Goal: Information Seeking & Learning: Learn about a topic

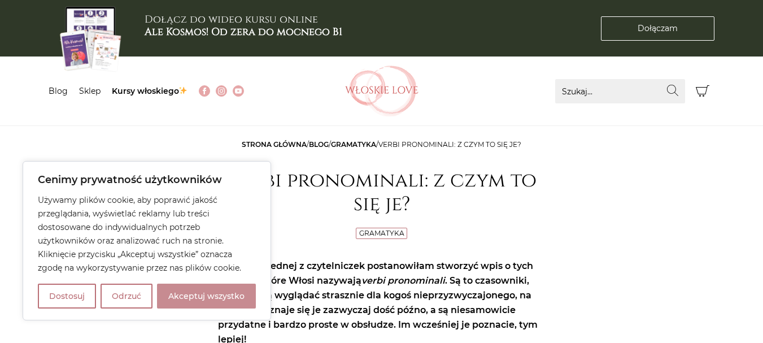
click at [188, 289] on button "Akceptuj wszystko" at bounding box center [206, 296] width 99 height 25
checkbox input "true"
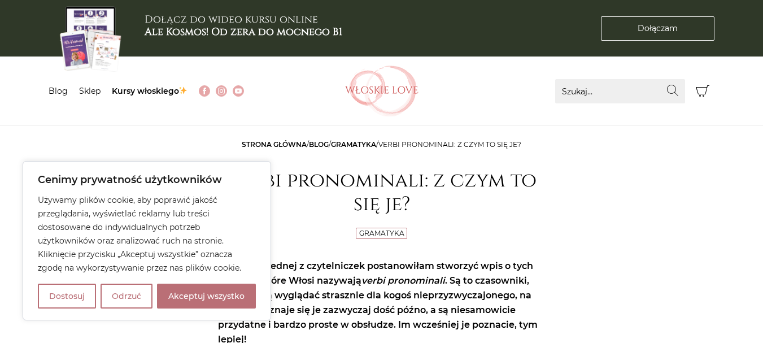
checkbox input "true"
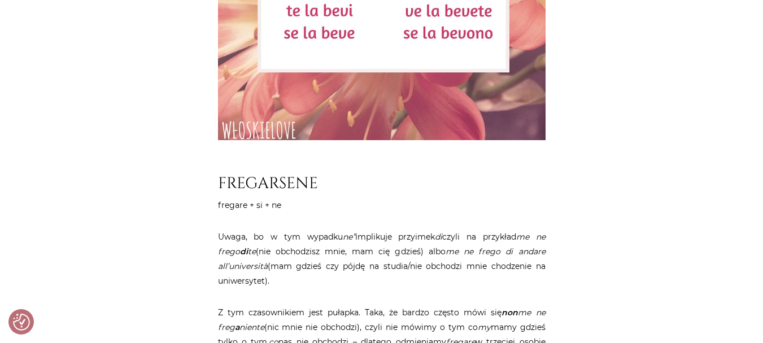
scroll to position [3051, 0]
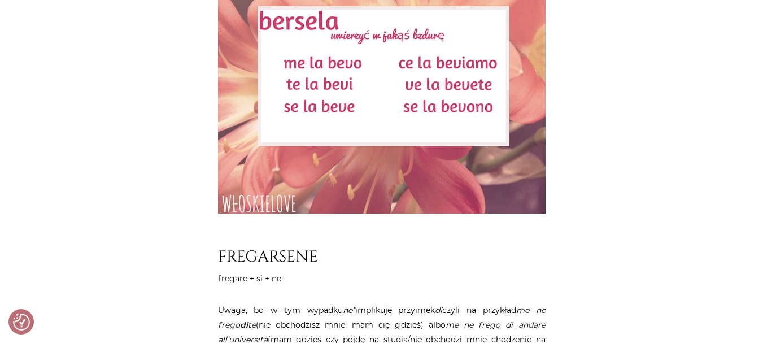
click at [123, 237] on div "Strona główna / Blog / Gramatyka / Verbi pronominali: z czym to się je? Verbi p…" at bounding box center [382, 227] width 678 height 6283
click at [118, 229] on div "Strona główna / Blog / Gramatyka / Verbi pronominali: z czym to się je? Verbi p…" at bounding box center [382, 227] width 678 height 6283
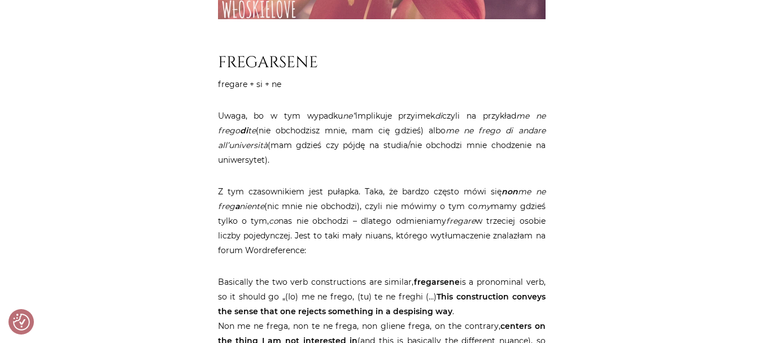
scroll to position [3220, 0]
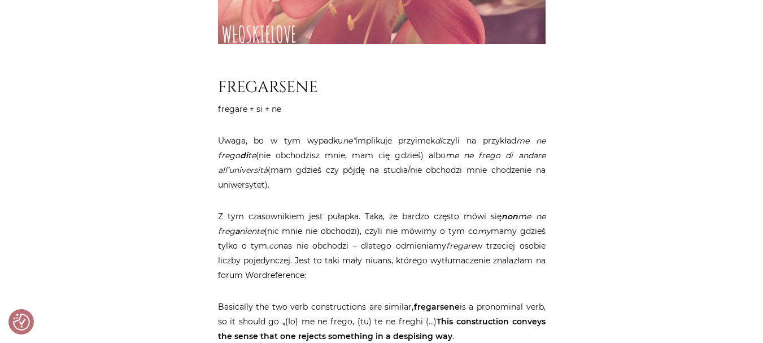
click at [101, 147] on div "Strona główna / Blog / Gramatyka / Verbi pronominali: z czym to się je? Verbi p…" at bounding box center [382, 58] width 678 height 6283
click at [619, 136] on div "Strona główna / Blog / Gramatyka / Verbi pronominali: z czym to się je? Verbi p…" at bounding box center [382, 58] width 678 height 6283
click at [181, 211] on div "Strona główna / Blog / Gramatyka / Verbi pronominali: z czym to się je? Verbi p…" at bounding box center [382, 58] width 678 height 6283
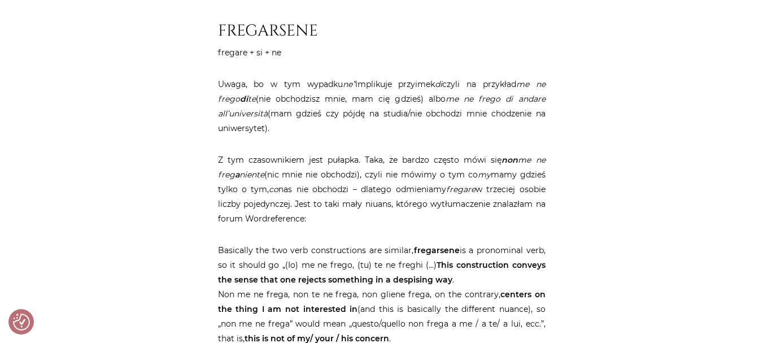
scroll to position [3333, 0]
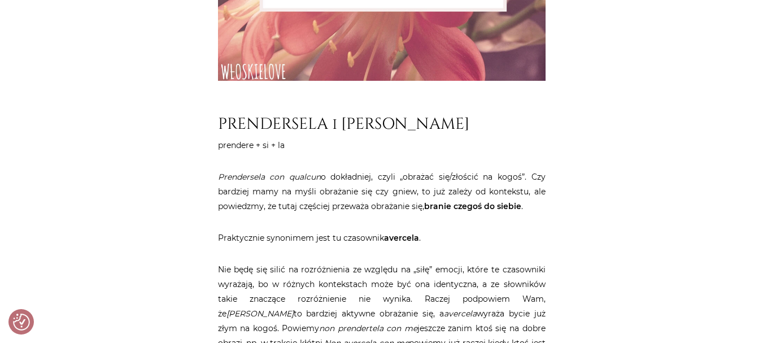
scroll to position [4463, 0]
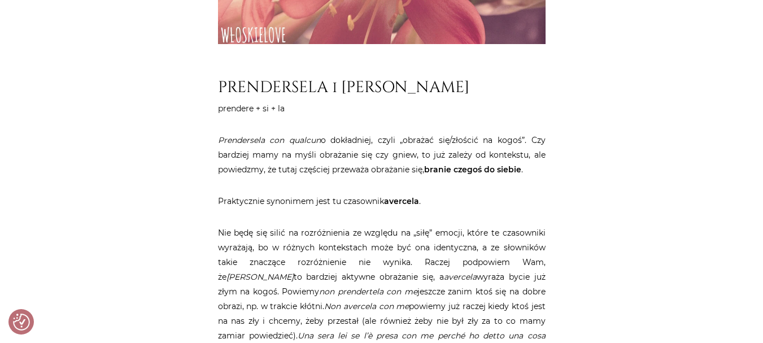
drag, startPoint x: 80, startPoint y: 226, endPoint x: 106, endPoint y: 217, distance: 27.5
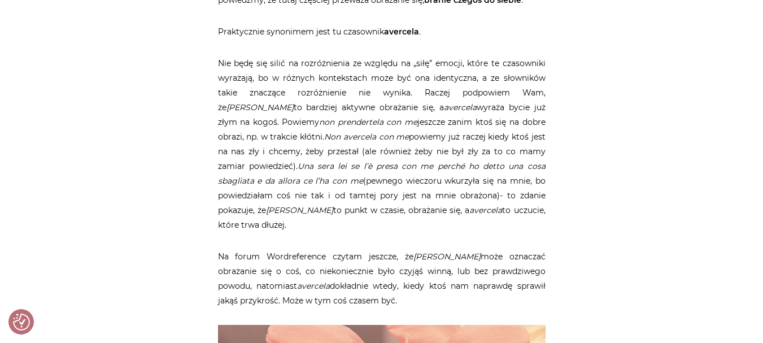
scroll to position [4576, 0]
